Goal: Transaction & Acquisition: Obtain resource

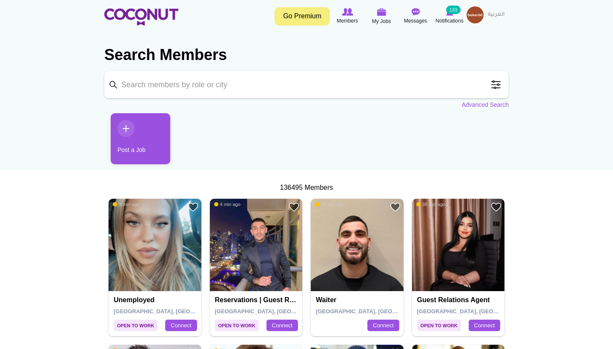
click at [497, 88] on span at bounding box center [495, 84] width 17 height 17
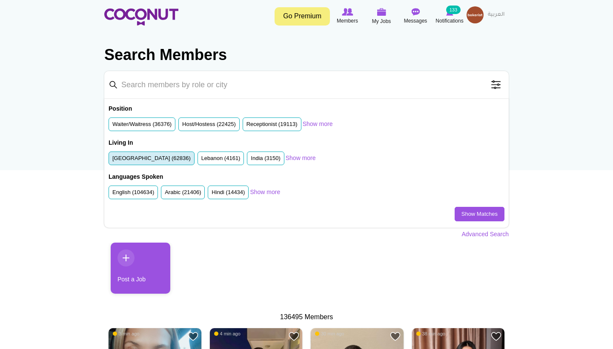
click at [168, 151] on li "[GEOGRAPHIC_DATA] (62836)" at bounding box center [151, 158] width 86 height 14
click at [177, 155] on label "[GEOGRAPHIC_DATA] (62836)" at bounding box center [151, 158] width 78 height 8
click at [112, 160] on input "[GEOGRAPHIC_DATA] (62836)" at bounding box center [112, 160] width 0 height 0
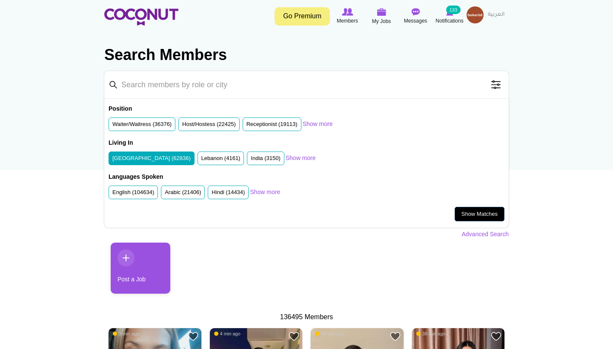
click at [470, 209] on link "Show Matches" at bounding box center [479, 214] width 50 height 14
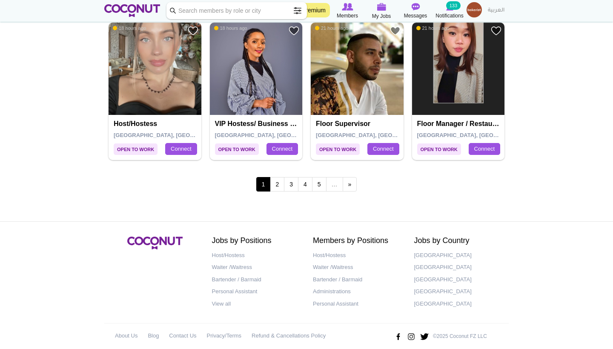
scroll to position [1512, 0]
click at [279, 177] on link "2" at bounding box center [277, 184] width 14 height 14
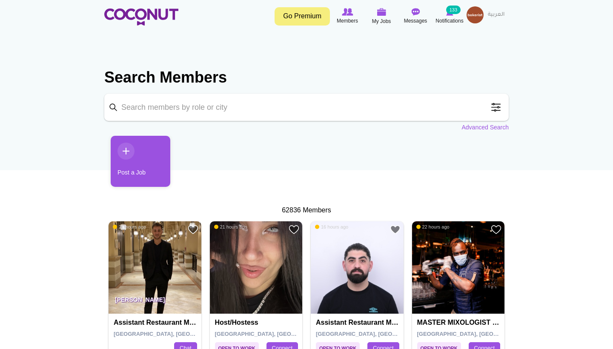
click at [179, 102] on input "Keyword" at bounding box center [306, 107] width 404 height 27
click at [496, 111] on span at bounding box center [495, 107] width 17 height 17
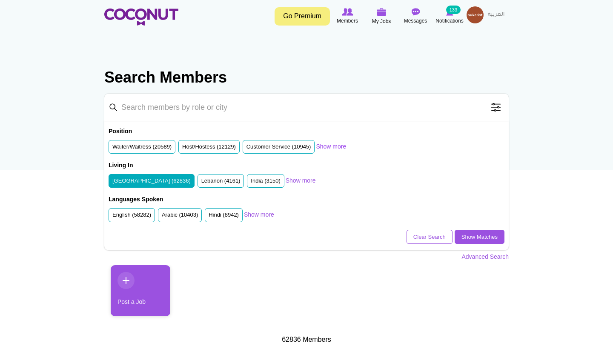
click at [342, 145] on link "Show more" at bounding box center [331, 146] width 30 height 9
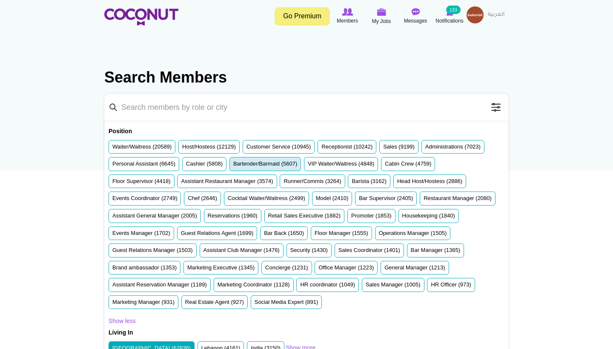
click at [281, 162] on label "Bartender/Barmaid (5607)" at bounding box center [265, 164] width 64 height 8
click at [233, 165] on input "Bartender/Barmaid (5607)" at bounding box center [233, 165] width 0 height 0
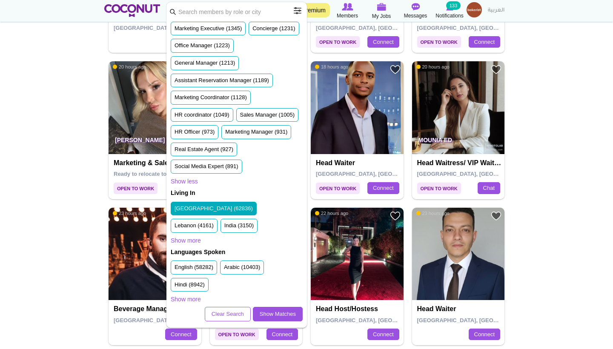
scroll to position [525, 0]
click at [280, 313] on link "Show Matches" at bounding box center [278, 314] width 50 height 14
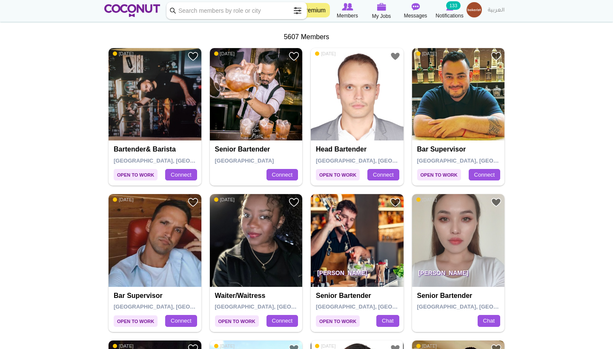
scroll to position [171, 0]
click at [455, 143] on div "Bar Supervisor Dubai, United Arab Emirates Connect" at bounding box center [458, 162] width 93 height 45
click at [454, 106] on img at bounding box center [458, 94] width 93 height 93
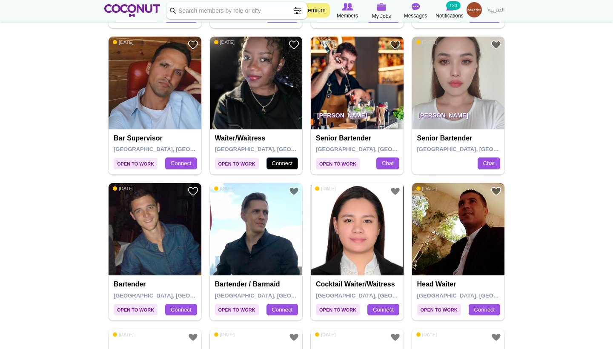
scroll to position [330, 0]
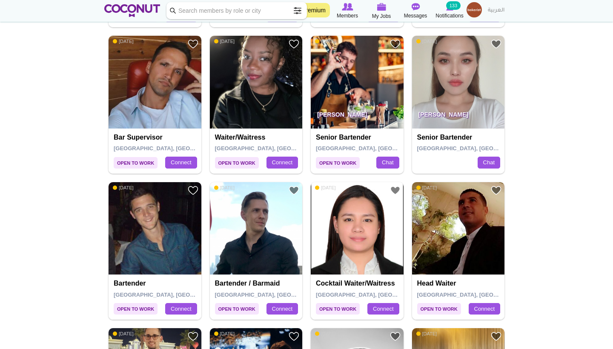
click at [340, 128] on div "Paul Babiy Senior Bartender Dubai, United Arab Emirates Chat" at bounding box center [357, 150] width 93 height 45
click at [343, 145] on span "[GEOGRAPHIC_DATA], [GEOGRAPHIC_DATA]" at bounding box center [376, 148] width 121 height 6
click at [354, 94] on img at bounding box center [357, 82] width 93 height 93
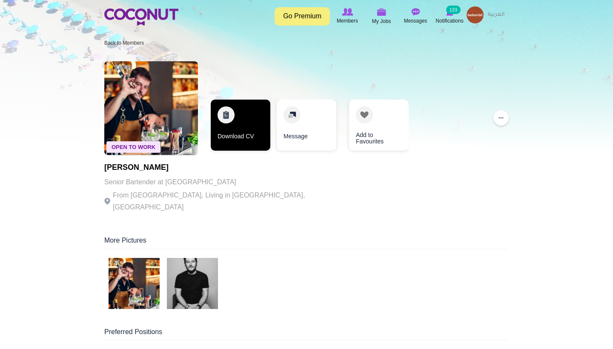
click at [244, 143] on link "Download CV" at bounding box center [241, 125] width 60 height 51
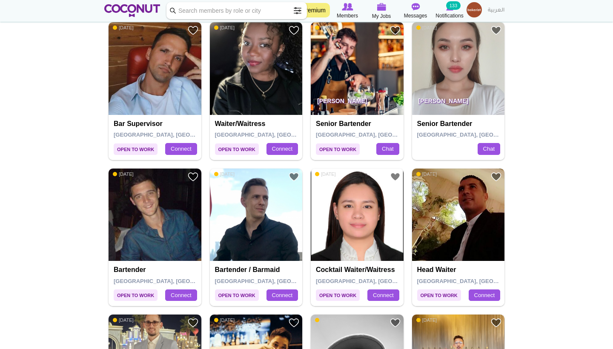
scroll to position [341, 0]
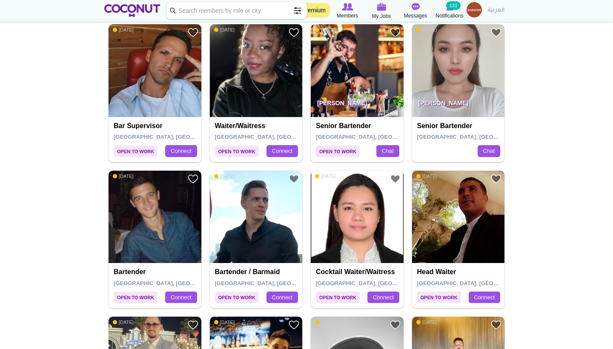
click at [448, 127] on h4 "Senior Bartender" at bounding box center [459, 126] width 85 height 8
click at [456, 65] on img at bounding box center [458, 70] width 93 height 93
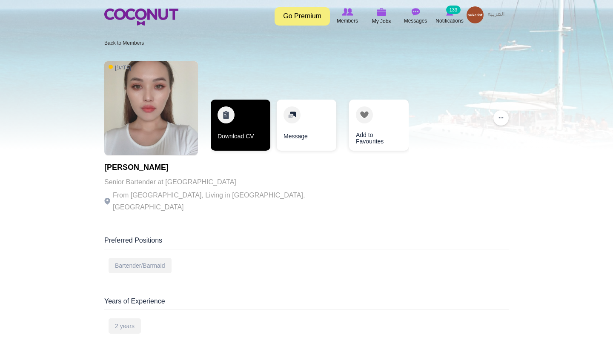
click at [237, 121] on link "Download CV" at bounding box center [241, 125] width 60 height 51
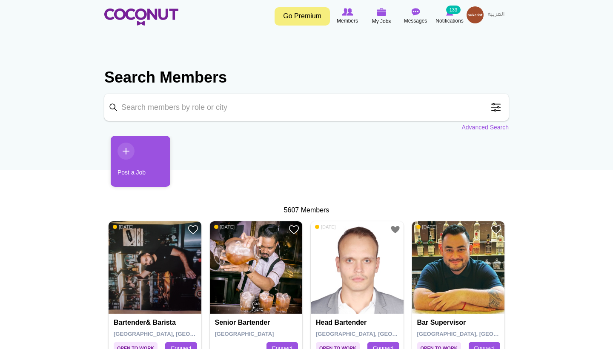
click at [500, 110] on span at bounding box center [495, 107] width 17 height 17
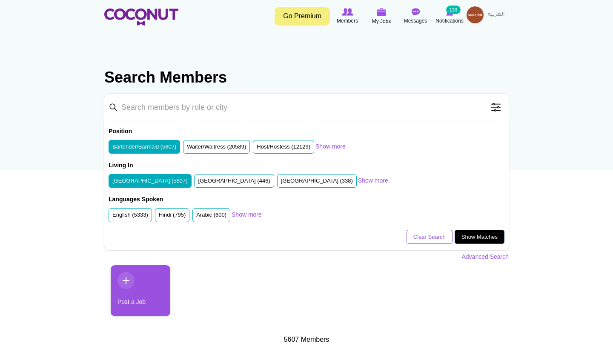
click at [468, 234] on link "Show Matches" at bounding box center [479, 237] width 50 height 14
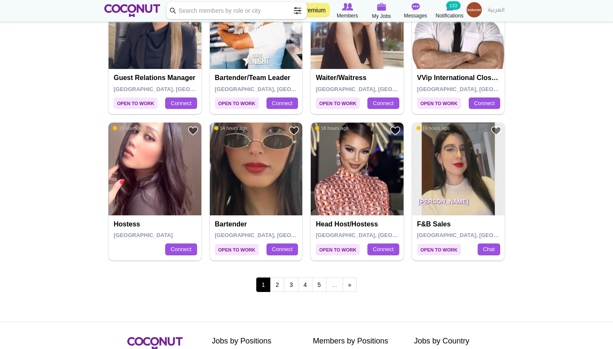
scroll to position [1392, 0]
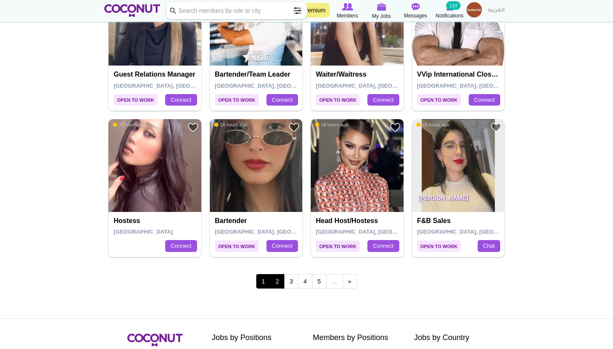
click at [280, 274] on link "2" at bounding box center [277, 281] width 14 height 14
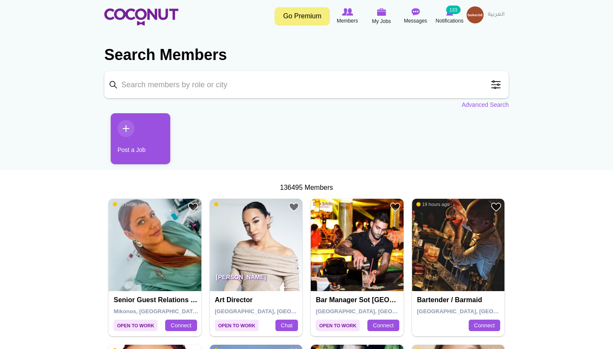
click at [192, 88] on input "Keyword" at bounding box center [306, 84] width 404 height 27
click at [495, 88] on span at bounding box center [495, 84] width 17 height 17
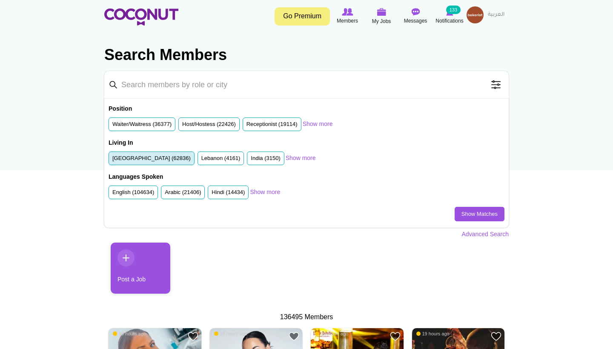
click at [163, 157] on label "United Arab Emirates (62836)" at bounding box center [151, 158] width 78 height 8
click at [112, 160] on input "United Arab Emirates (62836)" at bounding box center [112, 160] width 0 height 0
click at [322, 123] on link "Show more" at bounding box center [317, 124] width 30 height 9
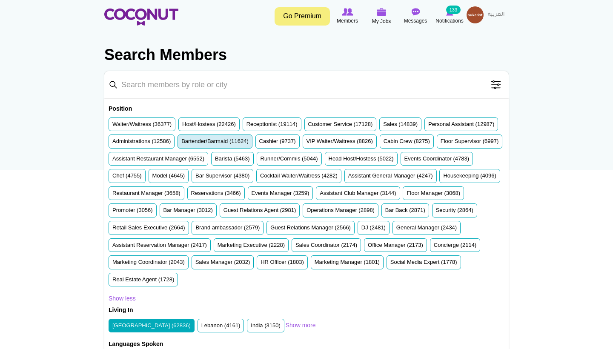
click at [252, 146] on li "Bartender/Barmaid (11624)" at bounding box center [214, 141] width 75 height 14
click at [248, 138] on label "Bartender/Barmaid (11624)" at bounding box center [214, 141] width 67 height 8
click at [181, 143] on input "Bartender/Barmaid (11624)" at bounding box center [181, 143] width 0 height 0
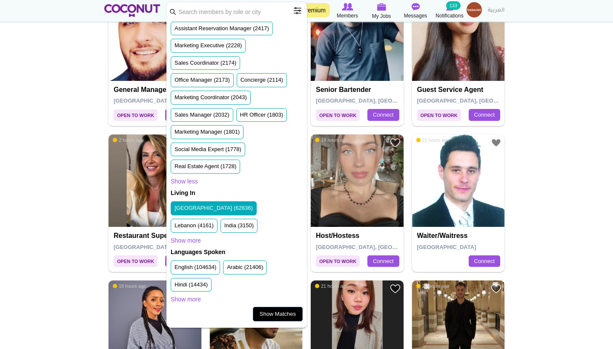
scroll to position [491, 0]
click at [271, 312] on link "Show Matches" at bounding box center [278, 314] width 50 height 14
